Goal: Information Seeking & Learning: Learn about a topic

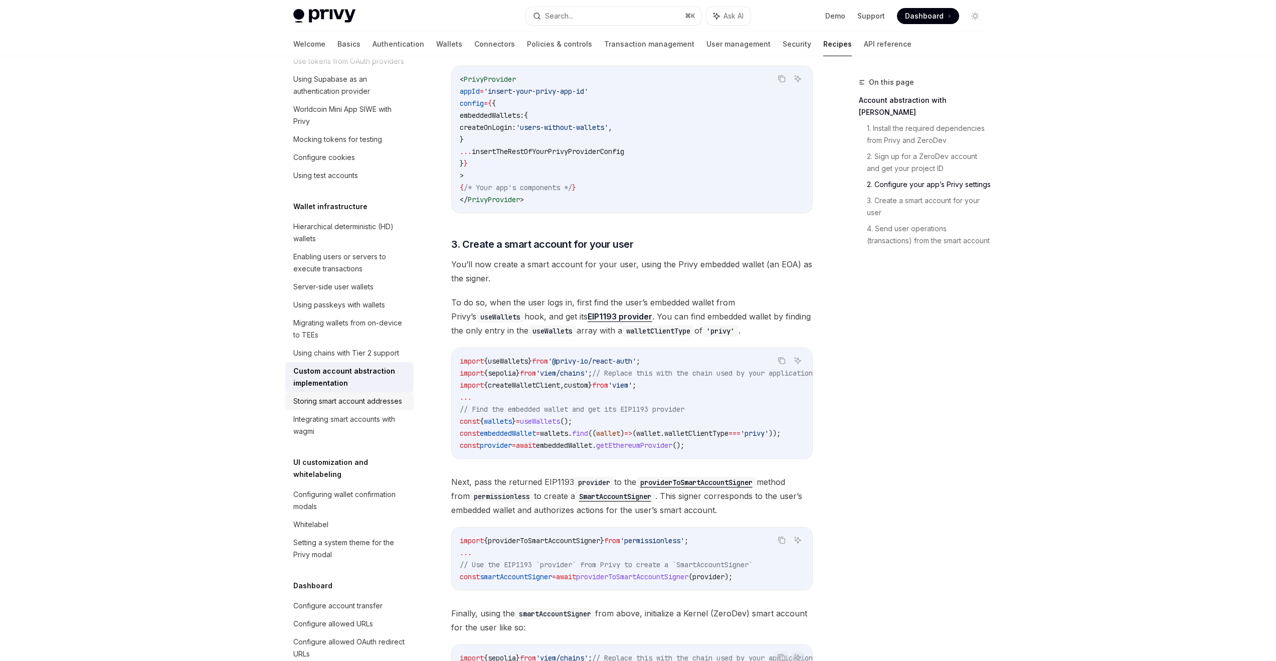
scroll to position [66, 0]
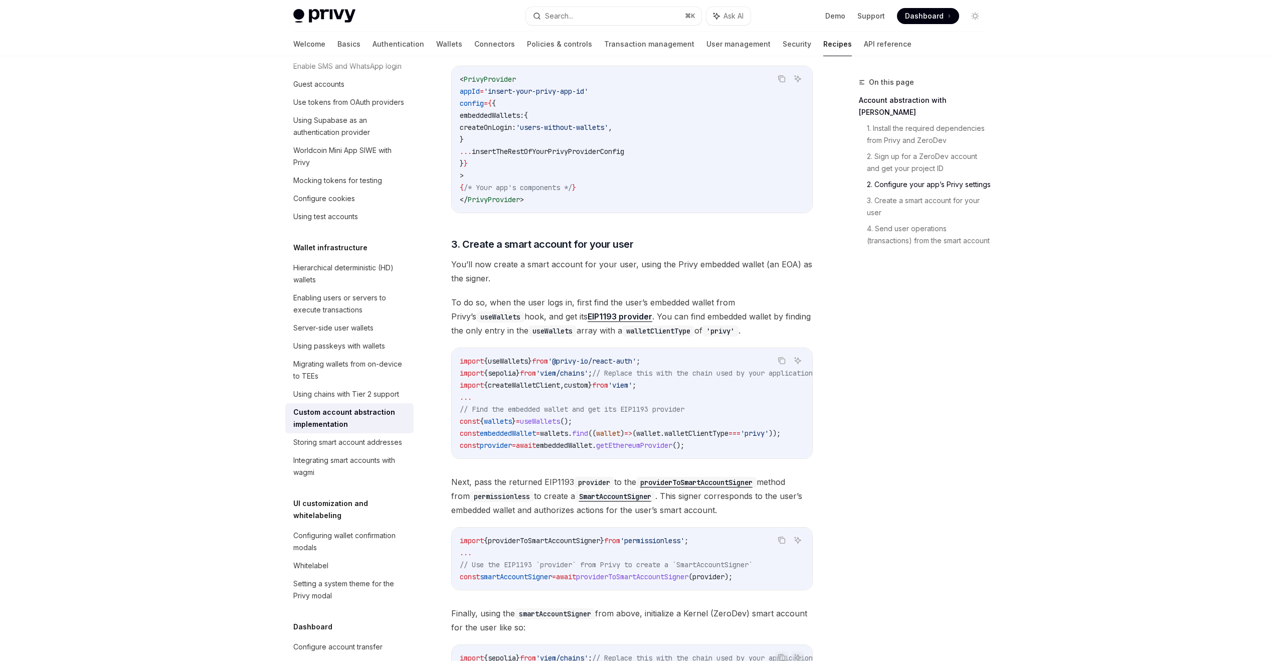
click at [909, 486] on div "On this page Account abstraction with ZeroDev 1. Install the required dependenc…" at bounding box center [915, 368] width 152 height 584
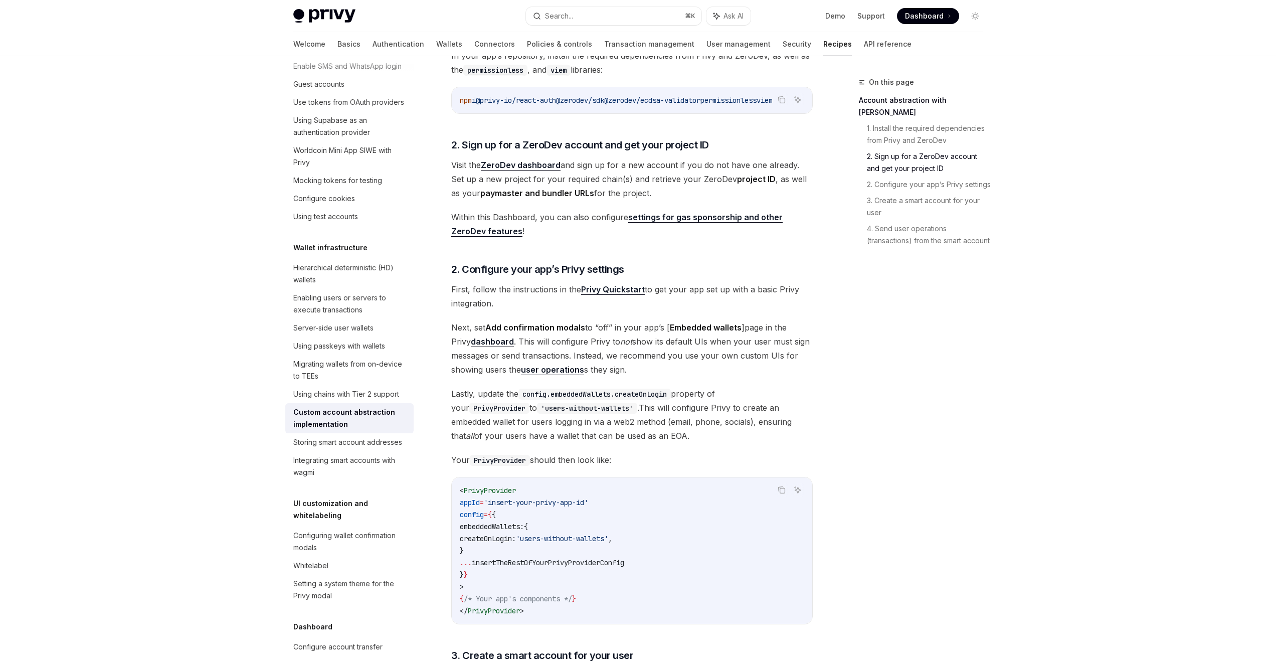
scroll to position [265, 0]
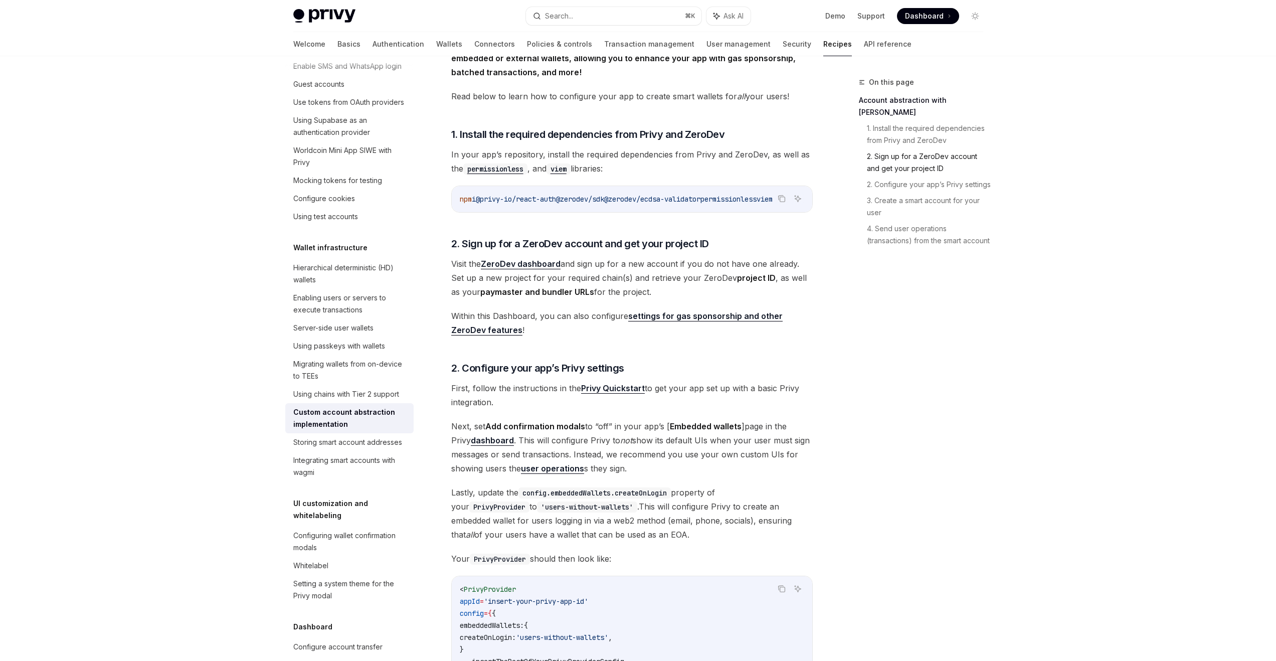
click at [886, 150] on link "2. Sign up for a ZeroDev account and get your project ID" at bounding box center [929, 162] width 124 height 28
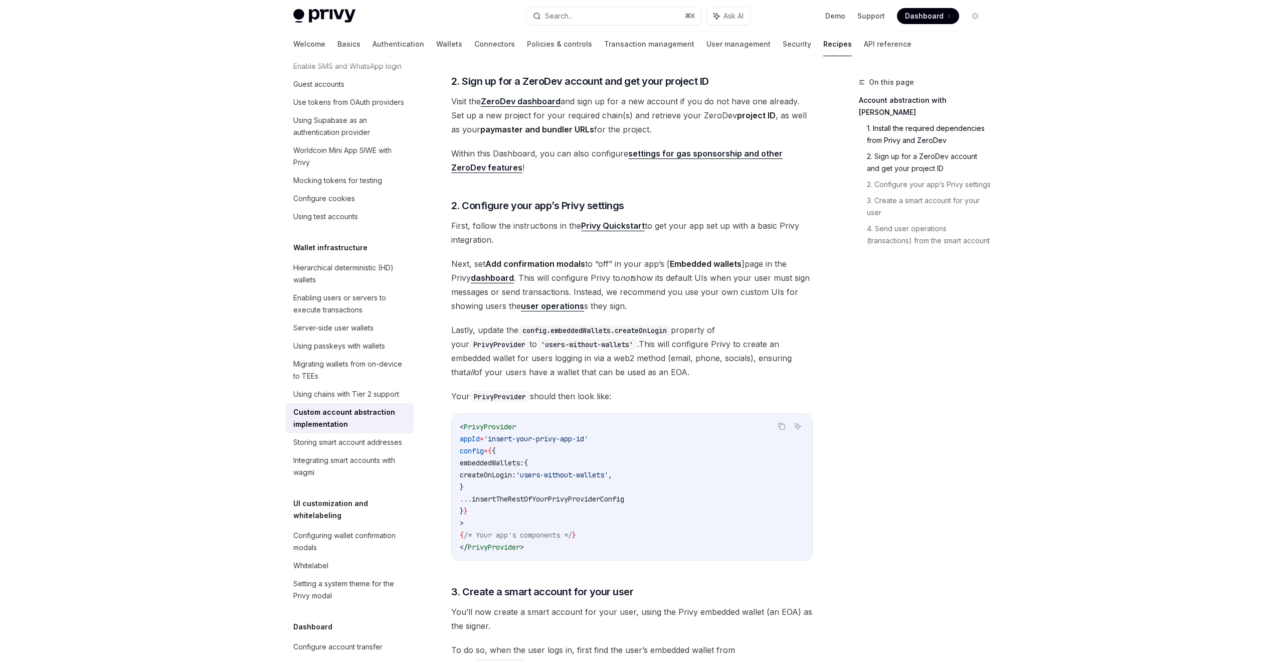
scroll to position [429, 0]
click at [883, 99] on link "Account abstraction with [PERSON_NAME]" at bounding box center [925, 106] width 132 height 28
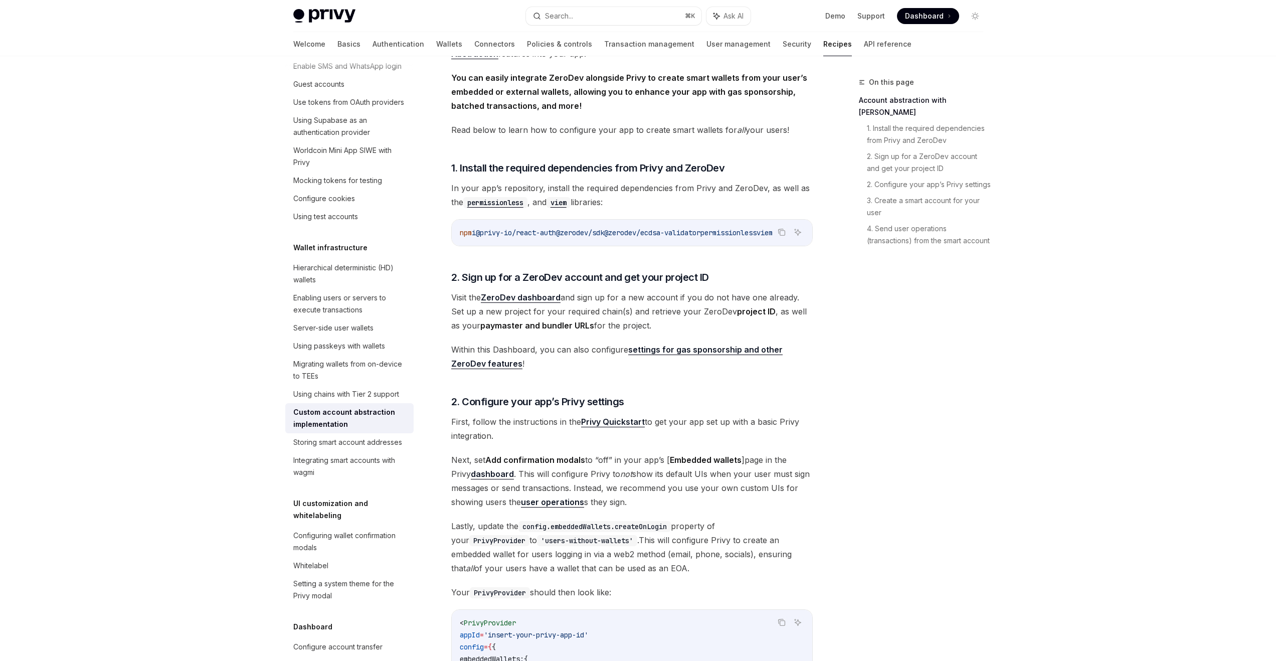
scroll to position [226, 0]
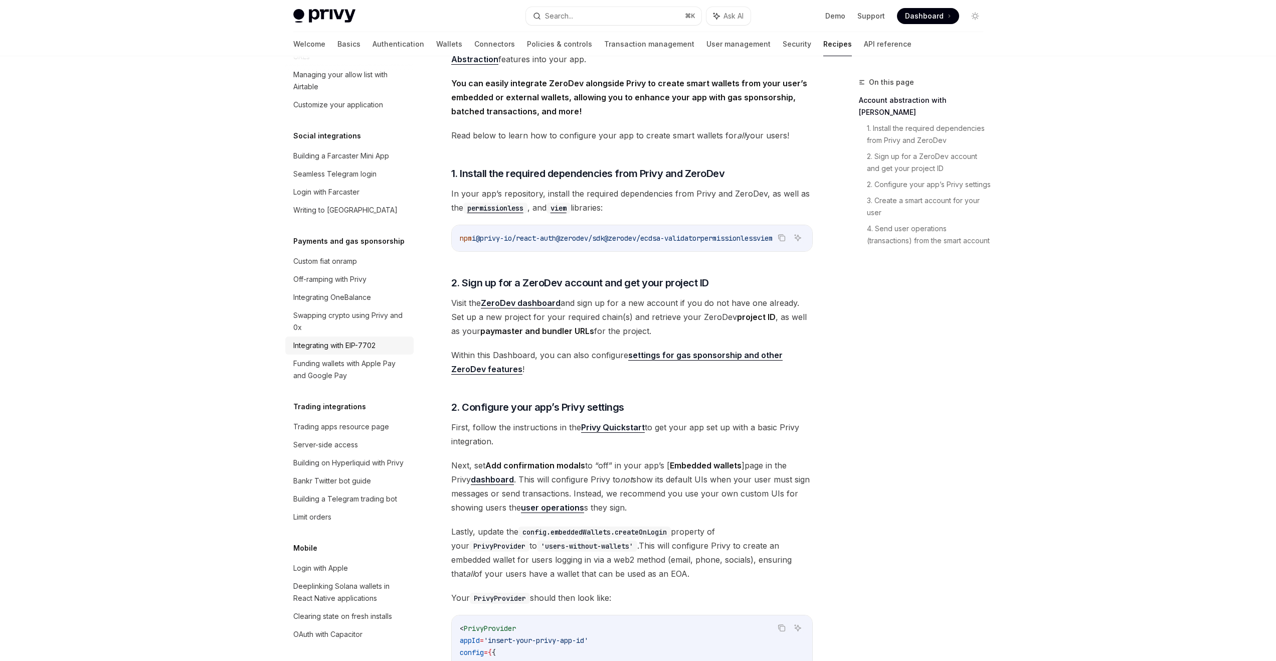
scroll to position [704, 0]
click at [328, 382] on div "Funding wallets with Apple Pay and Google Pay" at bounding box center [350, 370] width 114 height 24
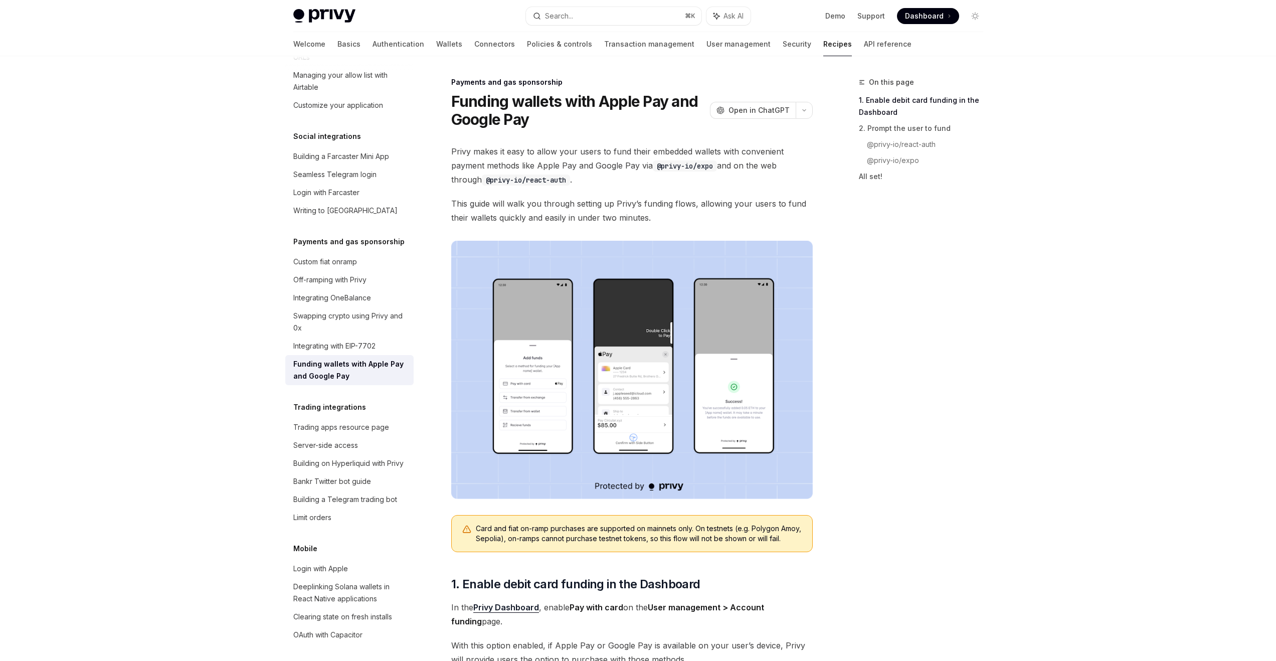
click at [367, 334] on div "Swapping crypto using Privy and 0x" at bounding box center [350, 322] width 114 height 24
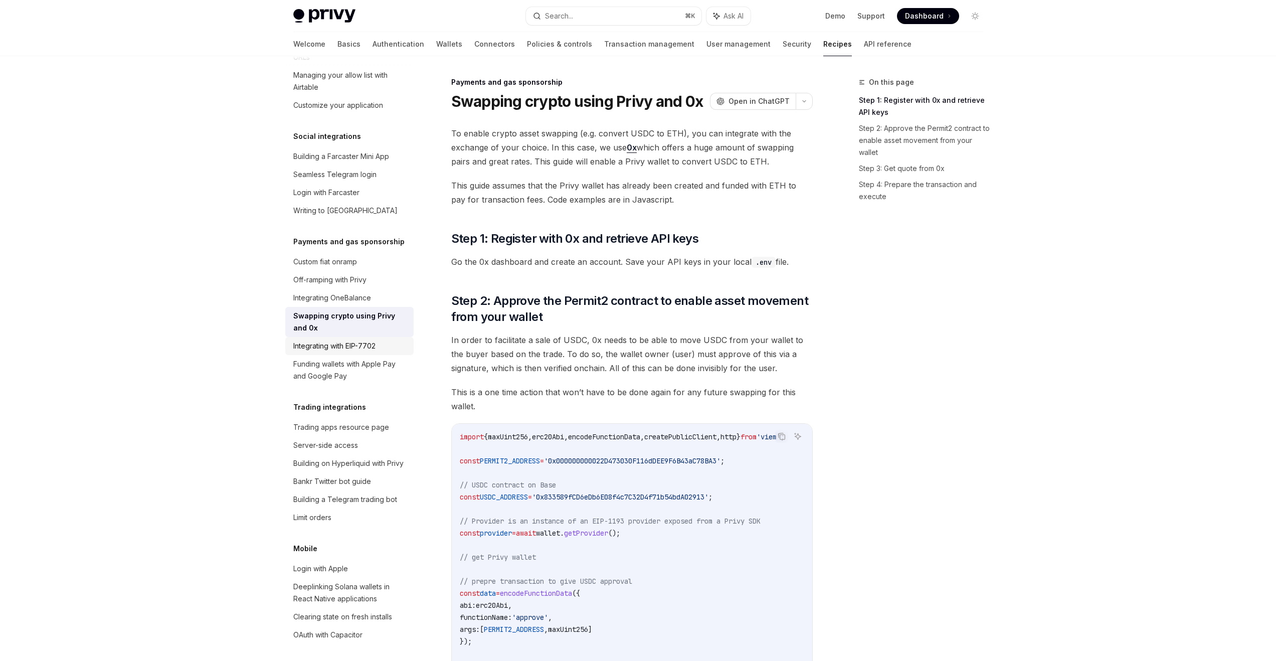
click at [348, 352] on div "Integrating with EIP-7702" at bounding box center [334, 346] width 82 height 12
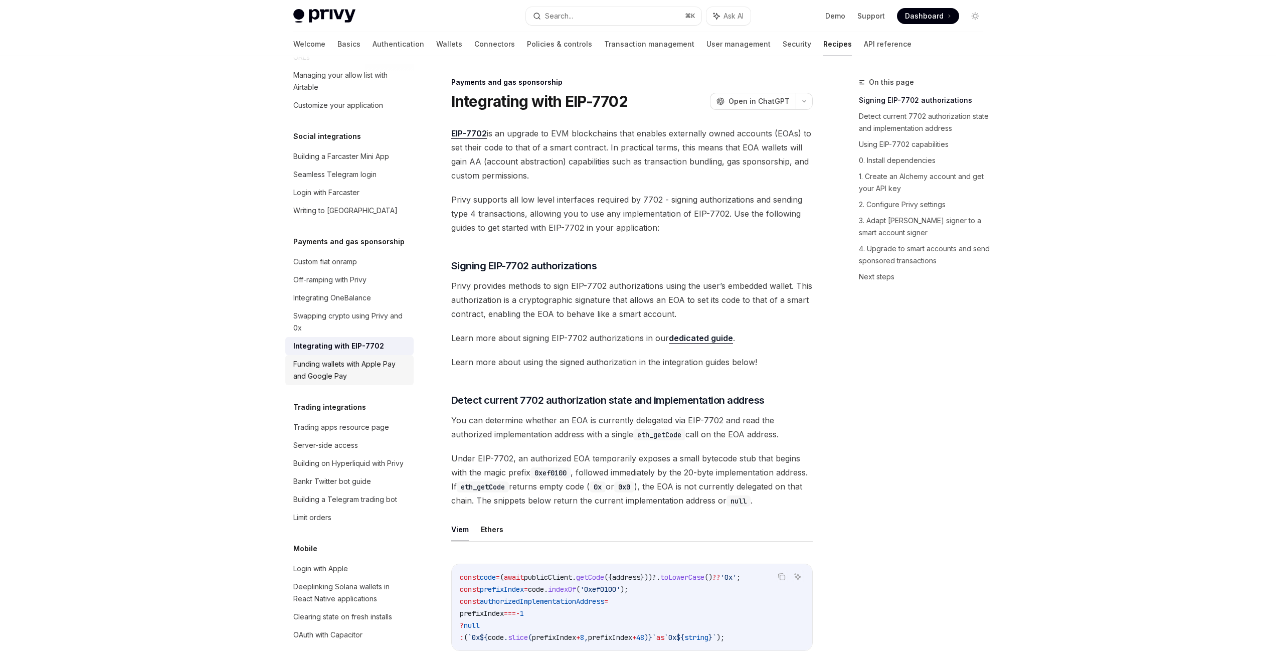
click at [335, 382] on div "Funding wallets with Apple Pay and Google Pay" at bounding box center [350, 370] width 114 height 24
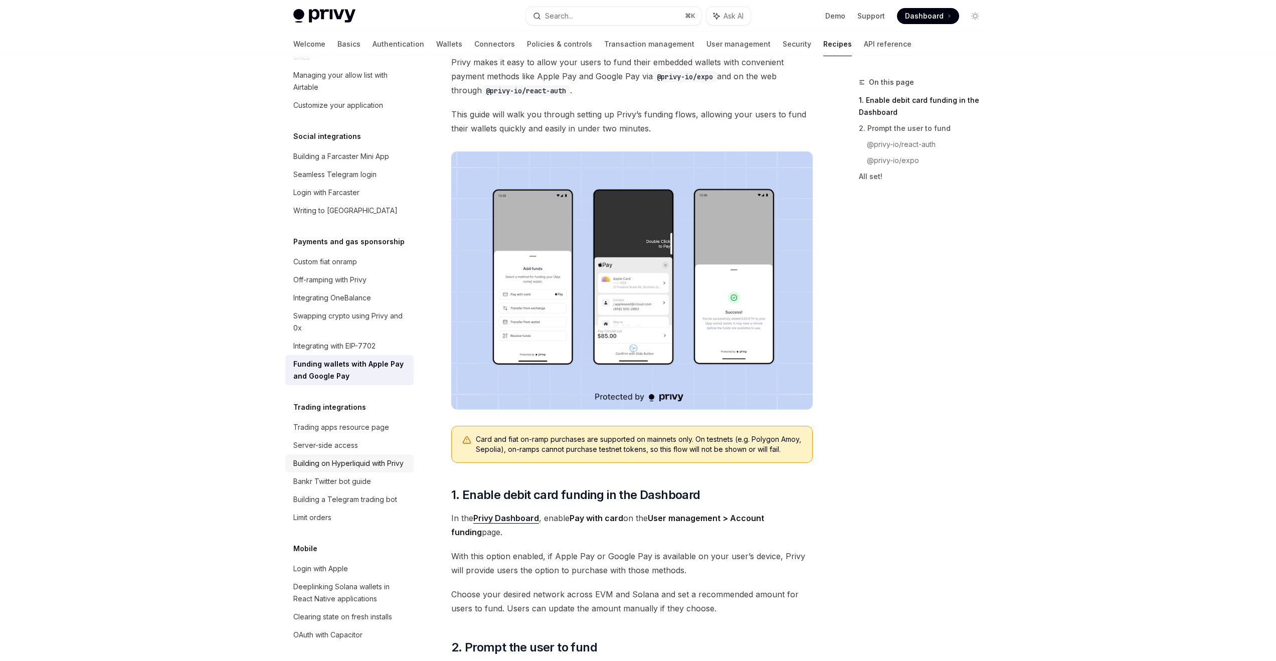
scroll to position [796, 0]
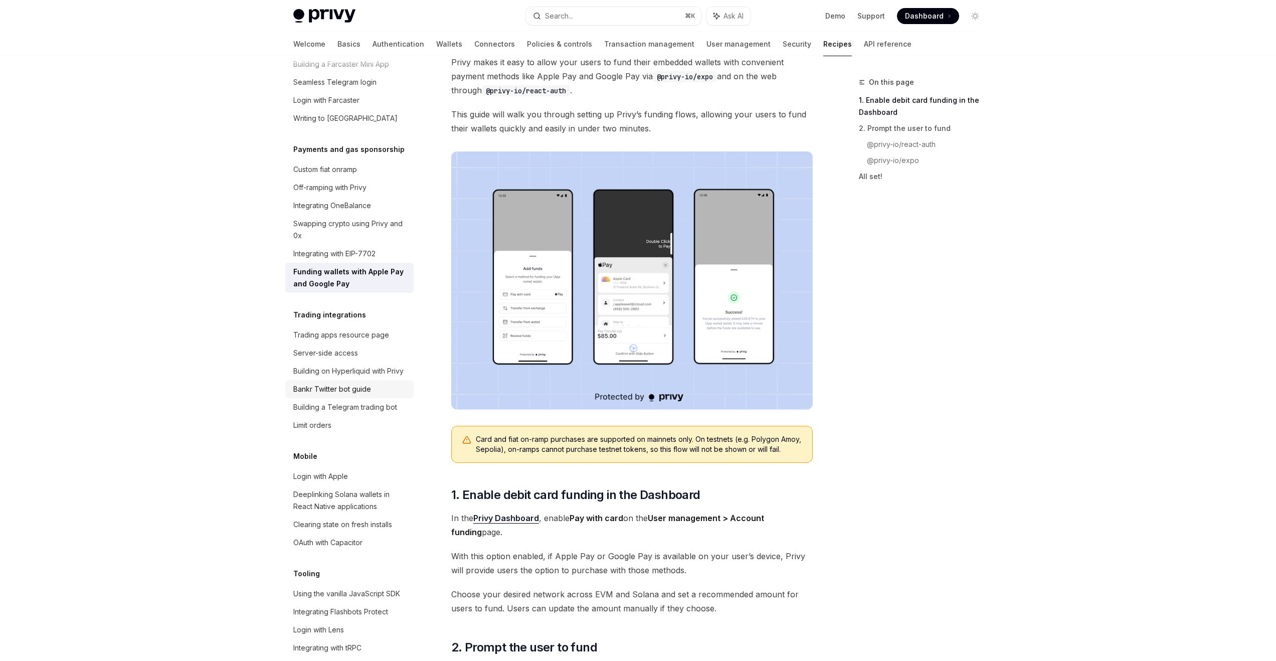
click at [347, 395] on div "Bankr Twitter bot guide" at bounding box center [332, 389] width 78 height 12
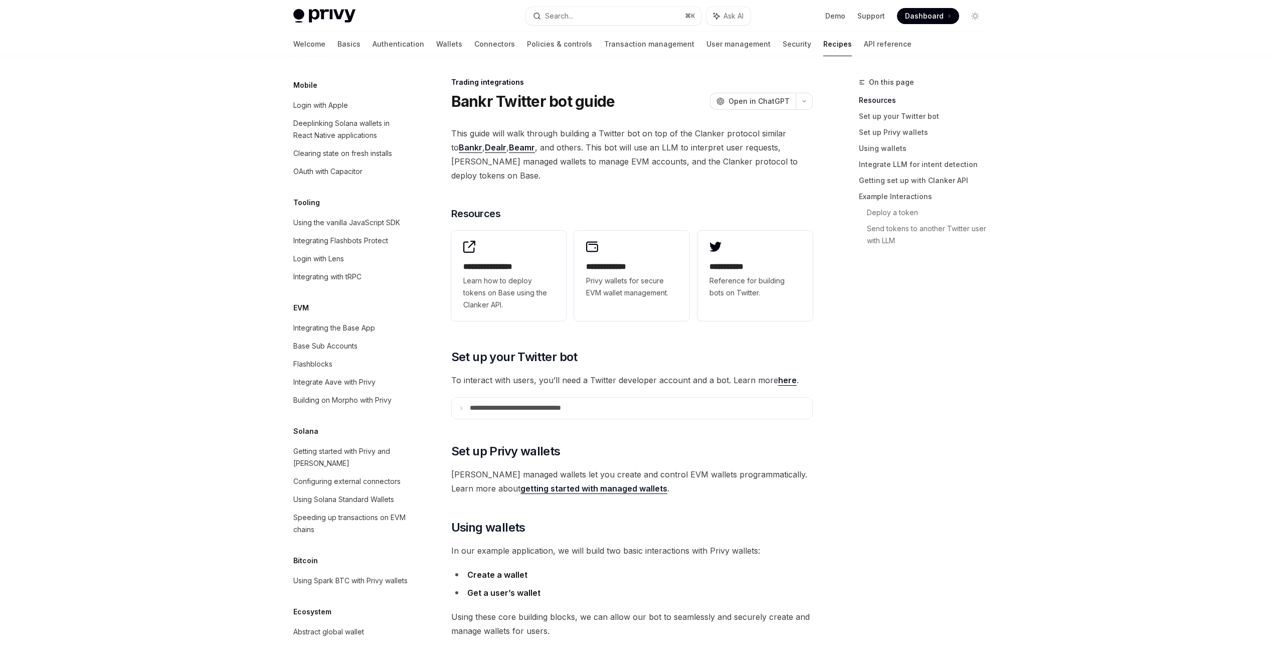
scroll to position [1263, 0]
click at [1145, 18] on div at bounding box center [638, 28] width 1276 height 56
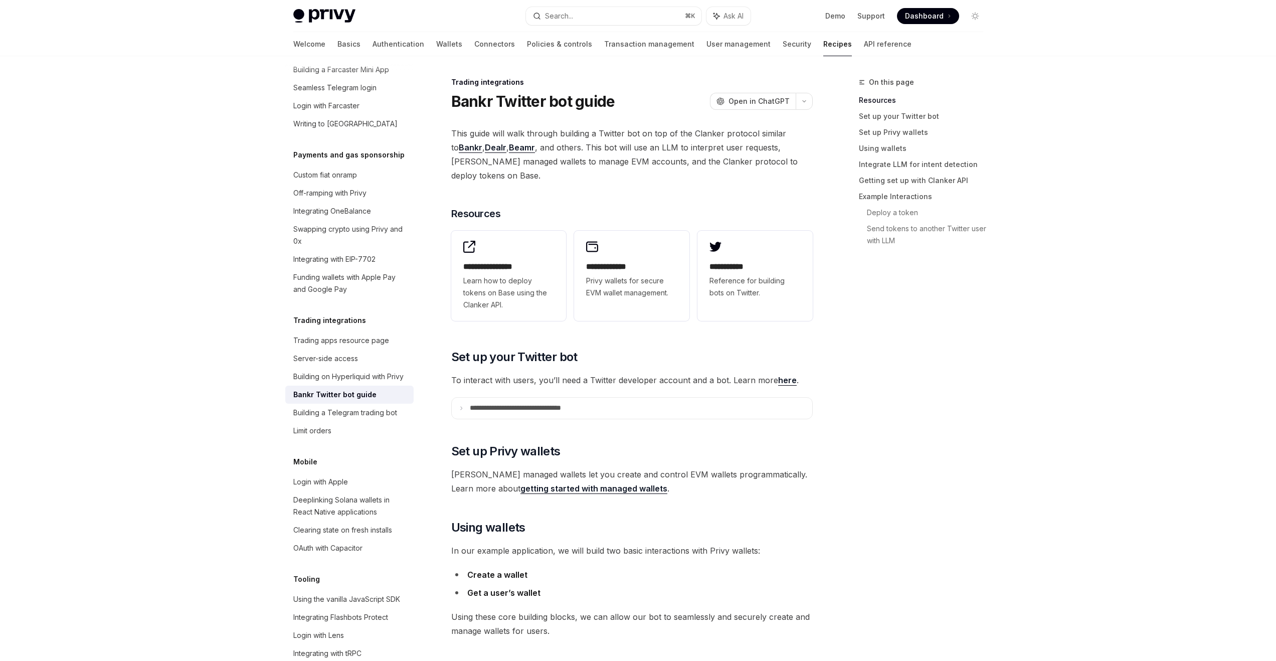
scroll to position [679, 0]
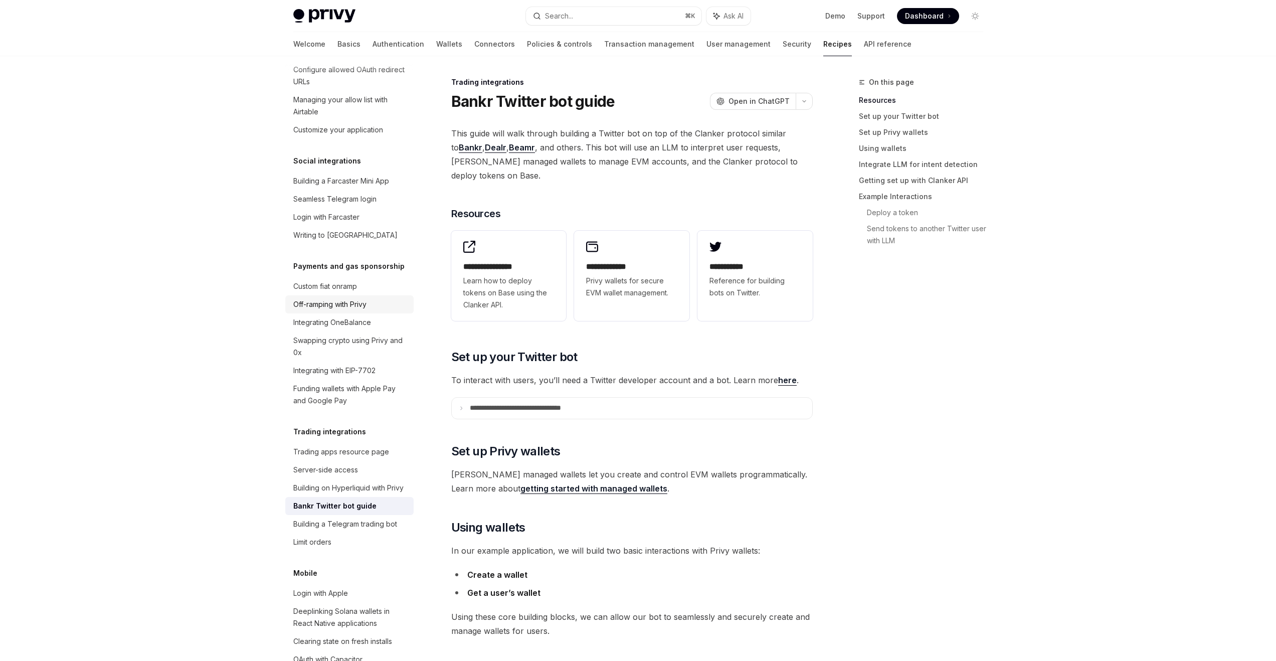
click at [338, 310] on div "Off-ramping with Privy" at bounding box center [329, 304] width 73 height 12
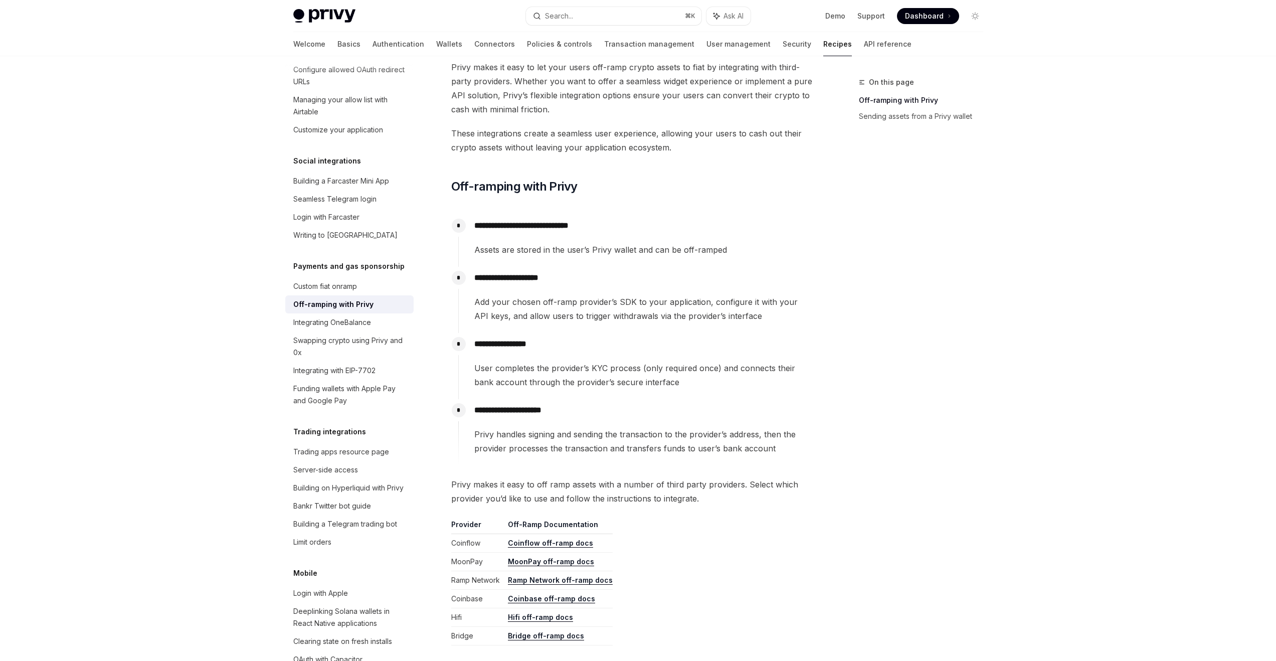
scroll to position [287, 0]
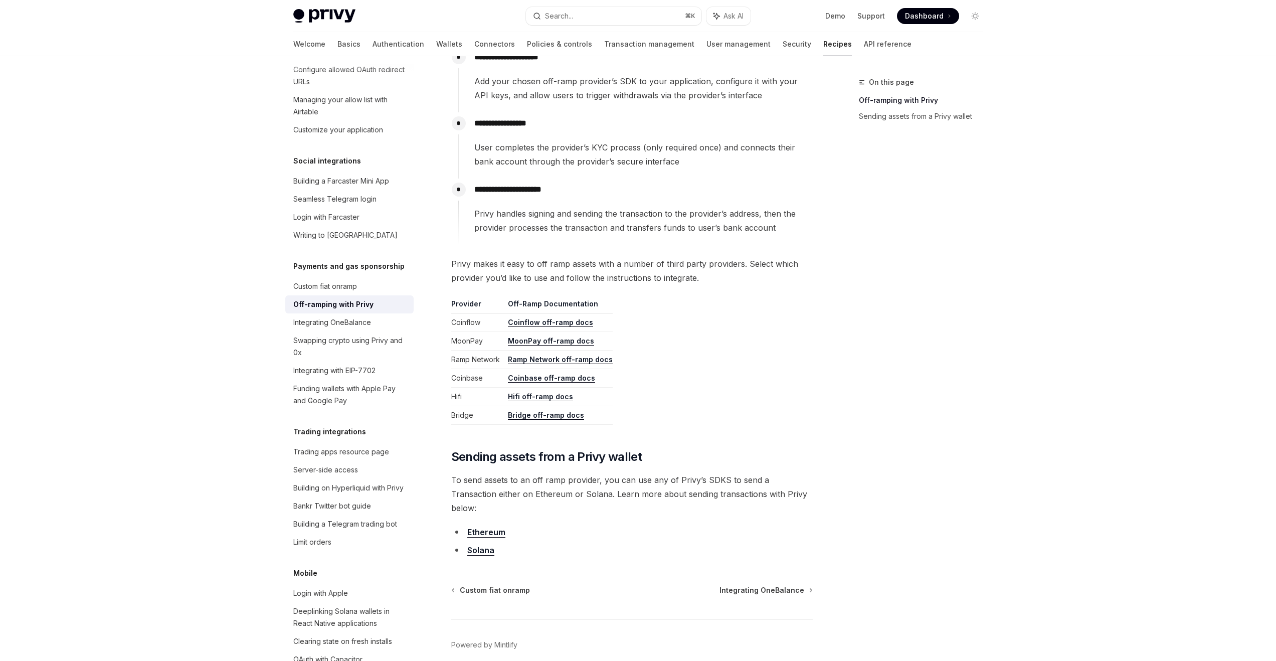
click at [522, 416] on link "Bridge off-ramp docs" at bounding box center [546, 415] width 76 height 9
click at [333, 292] on div "Custom fiat onramp" at bounding box center [325, 286] width 64 height 12
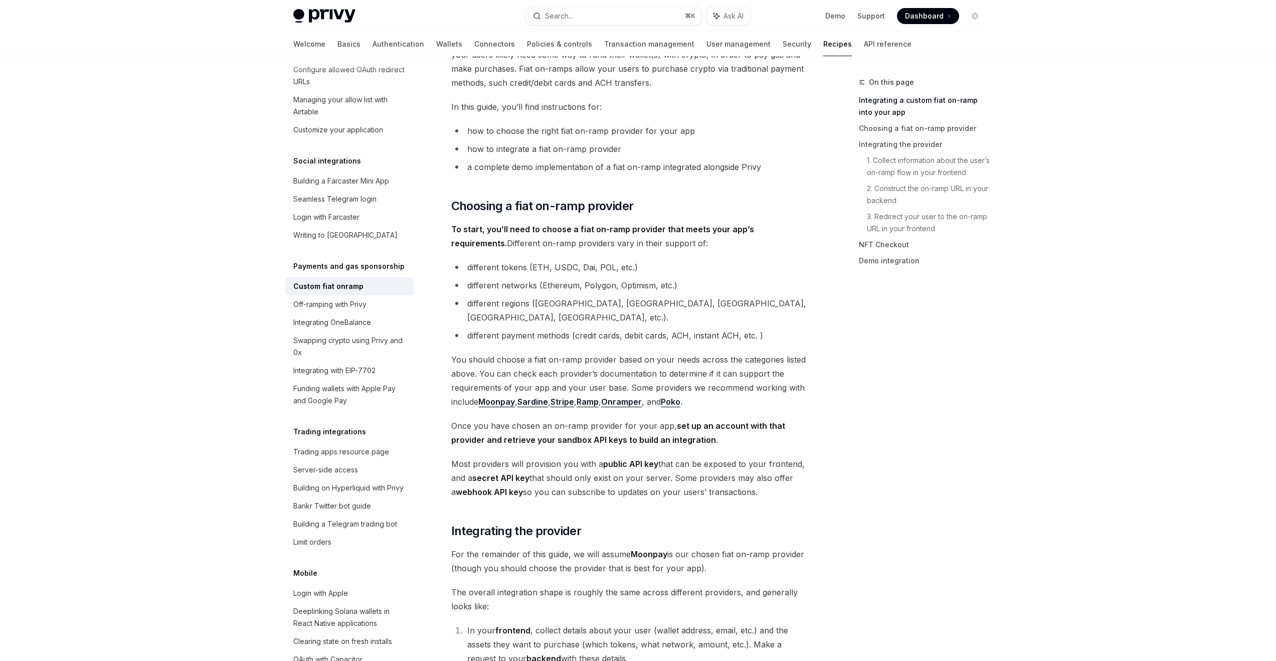
scroll to position [203, 0]
click at [615, 271] on li "different tokens (ETH, USDC, Dai, POL, etc.)" at bounding box center [631, 266] width 361 height 14
click at [357, 406] on div "Funding wallets with Apple Pay and Google Pay" at bounding box center [350, 394] width 114 height 24
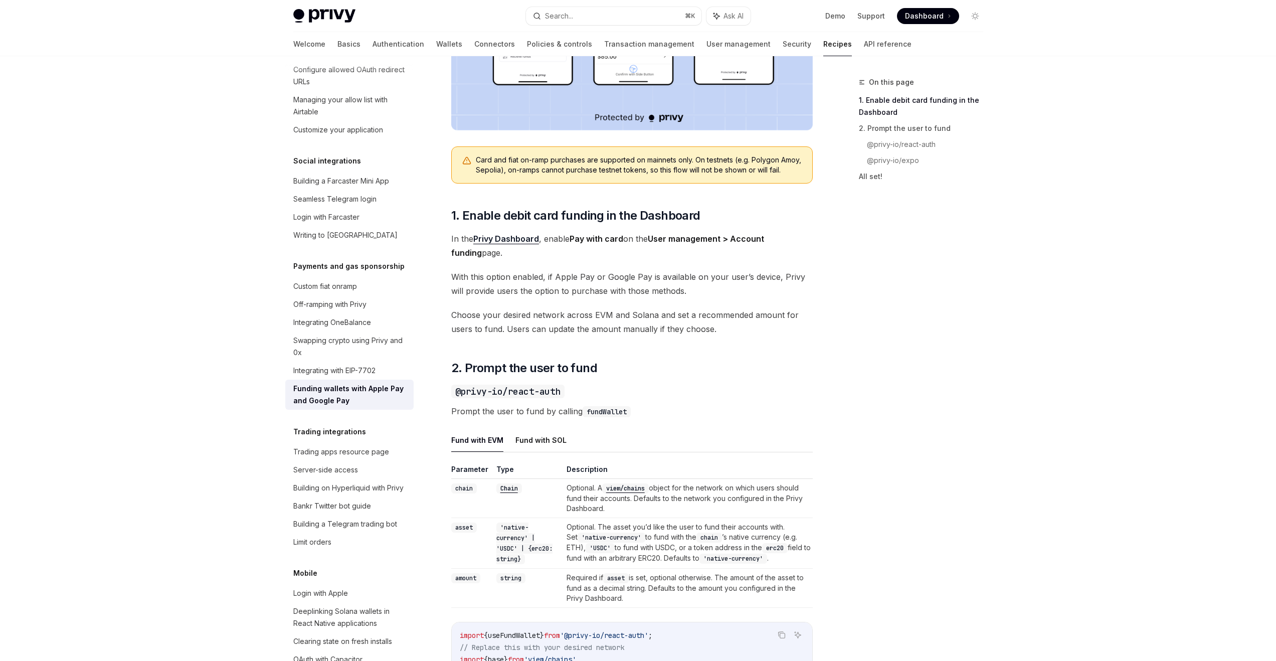
scroll to position [426, 0]
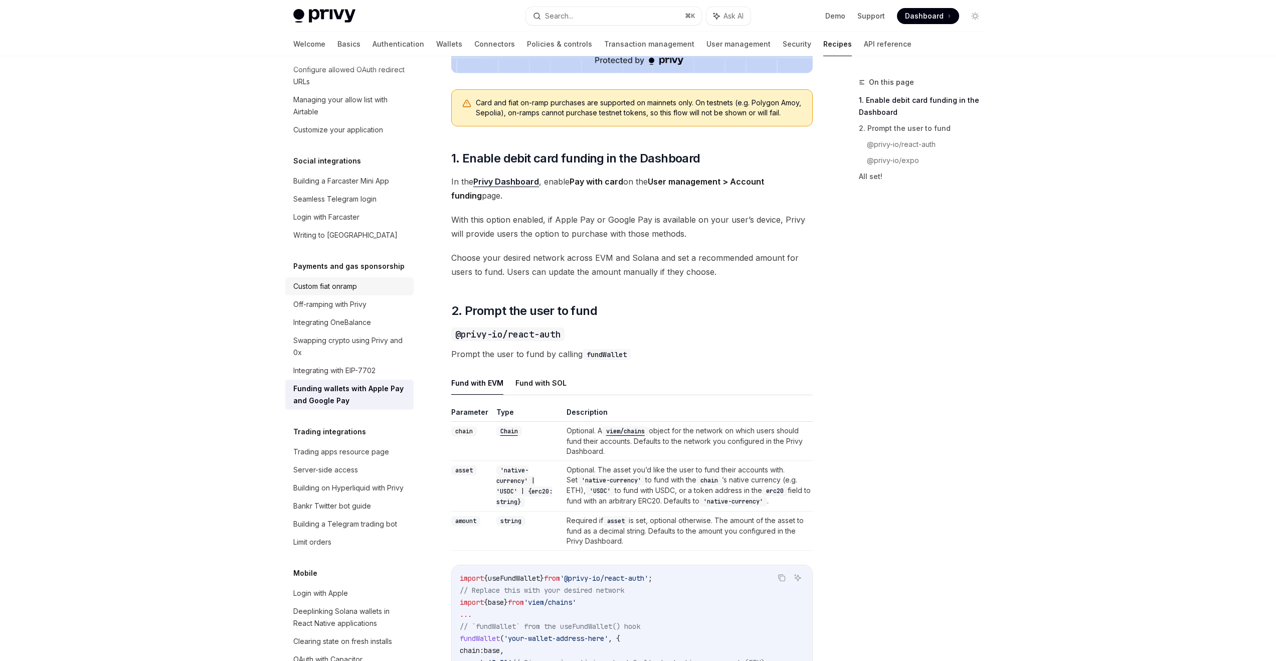
click at [331, 292] on div "Custom fiat onramp" at bounding box center [325, 286] width 64 height 12
type textarea "*"
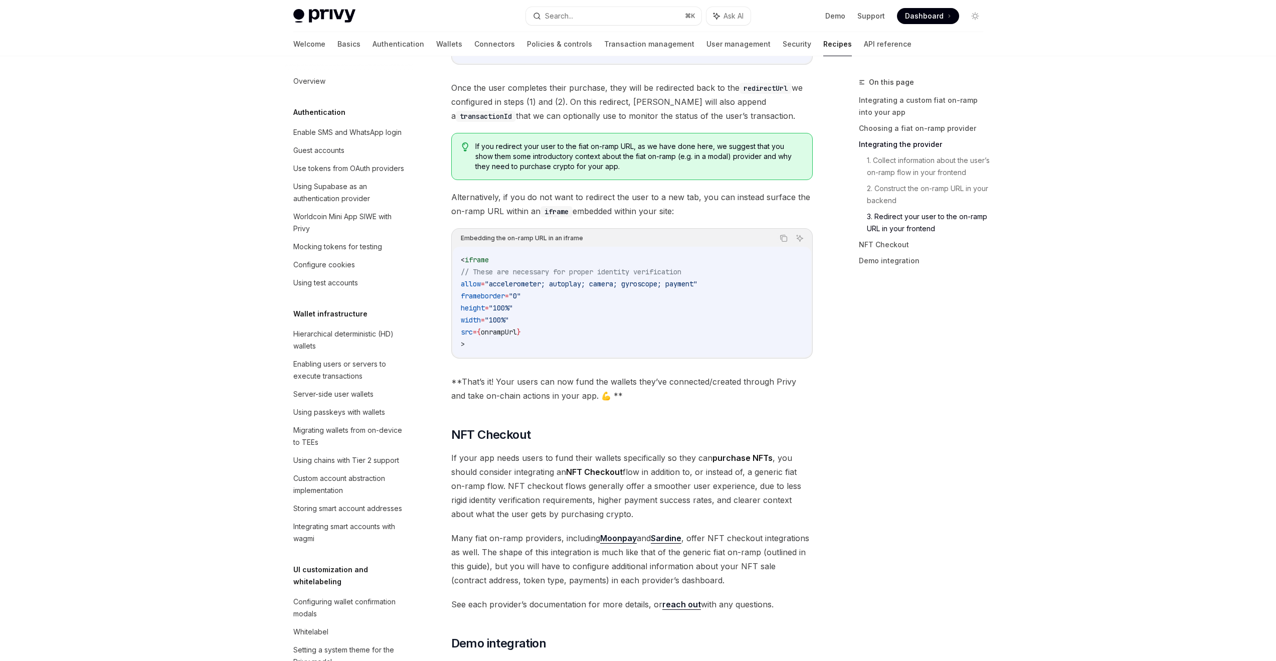
scroll to position [3435, 0]
